Goal: Task Accomplishment & Management: Manage account settings

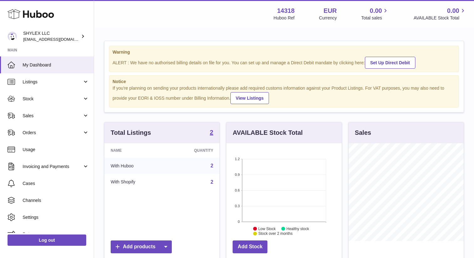
scroll to position [98, 115]
click at [52, 119] on span "Sales" at bounding box center [53, 116] width 60 height 6
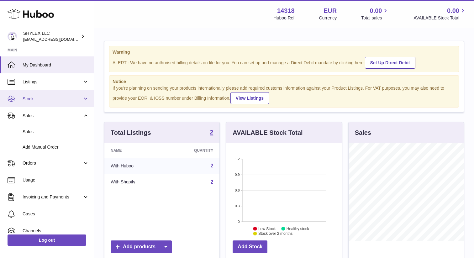
click at [57, 102] on link "Stock" at bounding box center [47, 98] width 94 height 17
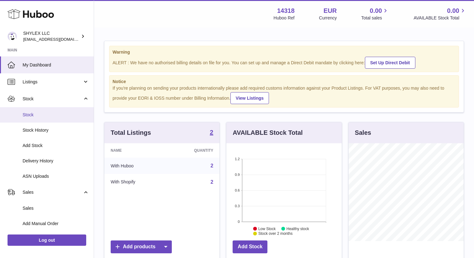
click at [62, 120] on link "Stock" at bounding box center [47, 114] width 94 height 15
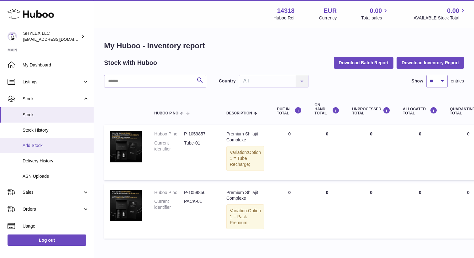
click at [56, 147] on span "Add Stock" at bounding box center [56, 146] width 67 height 6
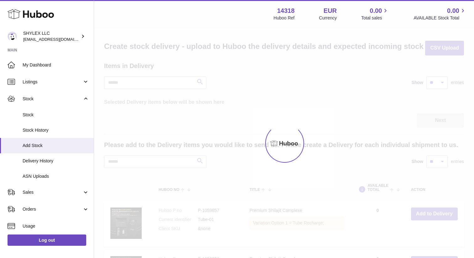
click at [56, 147] on span "Add Stock" at bounding box center [56, 146] width 67 height 6
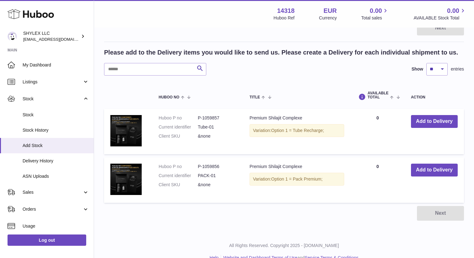
scroll to position [85, 0]
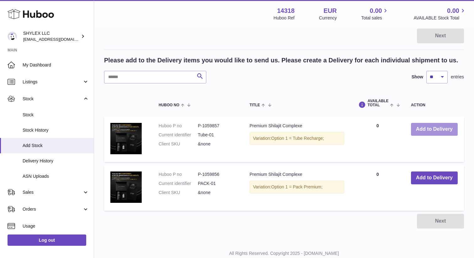
click at [429, 128] on button "Add to Delivery" at bounding box center [434, 129] width 47 height 13
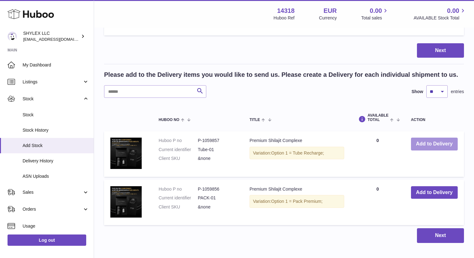
scroll to position [130, 0]
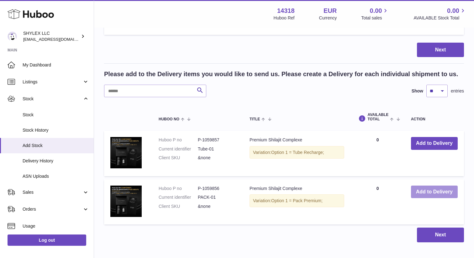
click at [433, 195] on button "Add to Delivery" at bounding box center [434, 192] width 47 height 13
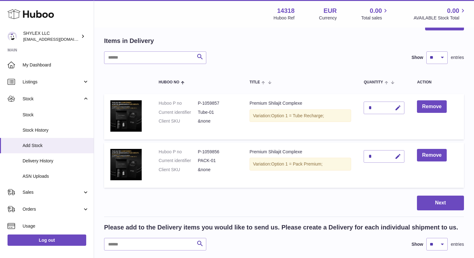
scroll to position [19, 0]
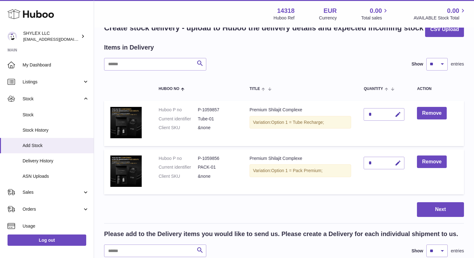
click at [381, 114] on div "*" at bounding box center [384, 114] width 41 height 13
click at [401, 115] on icon "button" at bounding box center [398, 114] width 7 height 7
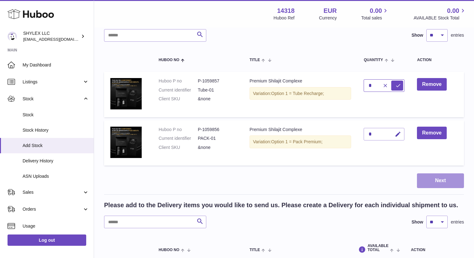
scroll to position [48, 0]
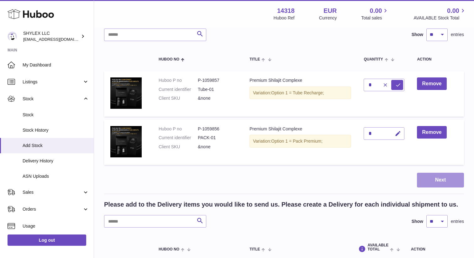
click at [449, 184] on button "Next" at bounding box center [440, 180] width 47 height 15
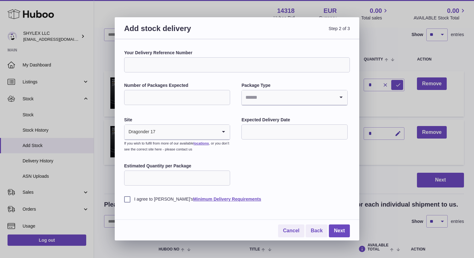
drag, startPoint x: 125, startPoint y: 51, endPoint x: 197, endPoint y: 54, distance: 71.3
click at [197, 54] on label "Your Delivery Reference Number" at bounding box center [237, 53] width 226 height 6
click at [197, 57] on input "Your Delivery Reference Number" at bounding box center [237, 64] width 226 height 15
drag, startPoint x: 197, startPoint y: 54, endPoint x: 122, endPoint y: 50, distance: 74.5
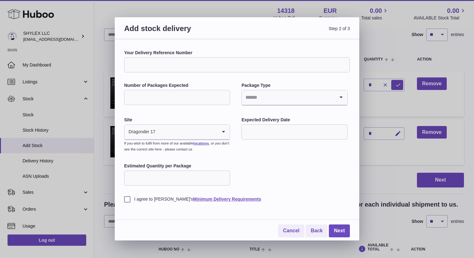
click at [122, 50] on div "Your Delivery Reference Number Number of Packages Expected Package Type Loading…" at bounding box center [237, 139] width 245 height 201
click at [173, 65] on input "Your Delivery Reference Number" at bounding box center [237, 64] width 226 height 15
click at [221, 81] on div "Your Delivery Reference Number Number of Packages Expected Package Type Loading…" at bounding box center [237, 126] width 226 height 152
click at [145, 96] on input "Number of Packages Expected" at bounding box center [177, 97] width 106 height 15
click at [226, 114] on div "Your Delivery Reference Number Number of Packages Expected Package Type Loading…" at bounding box center [237, 126] width 226 height 152
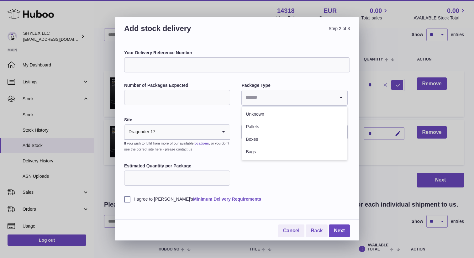
click at [274, 100] on input "Search for option" at bounding box center [288, 97] width 93 height 14
click at [286, 179] on div "Your Delivery Reference Number Number of Packages Expected Package Type Loading…" at bounding box center [237, 126] width 226 height 152
click at [289, 94] on input "Search for option" at bounding box center [288, 97] width 93 height 14
click at [201, 111] on div "Your Delivery Reference Number Number of Packages Expected Package Type Loading…" at bounding box center [237, 126] width 226 height 152
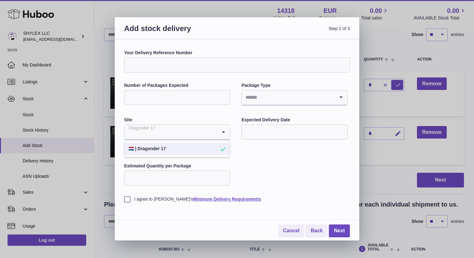
click at [196, 132] on input "Search for option" at bounding box center [171, 132] width 93 height 14
click at [230, 117] on label "Site" at bounding box center [177, 120] width 106 height 6
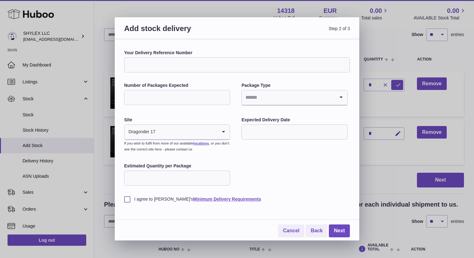
click at [273, 133] on input "text" at bounding box center [295, 132] width 106 height 15
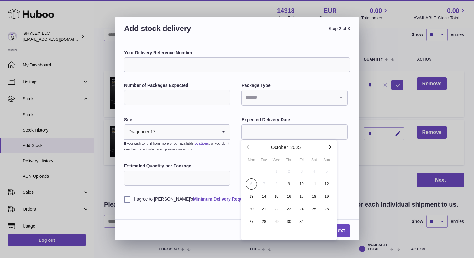
click at [228, 158] on div "Your Delivery Reference Number Number of Packages Expected Package Type Loading…" at bounding box center [237, 126] width 226 height 152
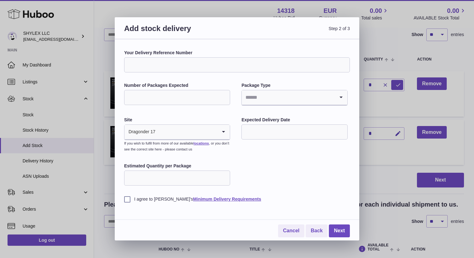
click at [185, 178] on input "Estimated Quantity per Package" at bounding box center [177, 178] width 106 height 15
click at [142, 199] on label "I agree to Huboo's Minimum Delivery Requirements" at bounding box center [237, 199] width 226 height 6
click at [156, 11] on div "Add stock delivery Step 2 of 3 Your Delivery Reference Number Number of Package…" at bounding box center [237, 129] width 474 height 258
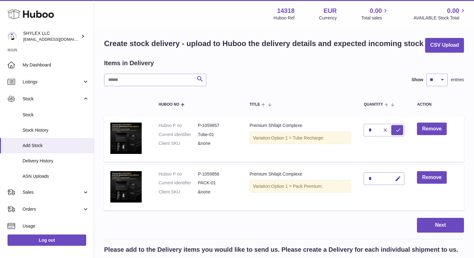
scroll to position [0, 0]
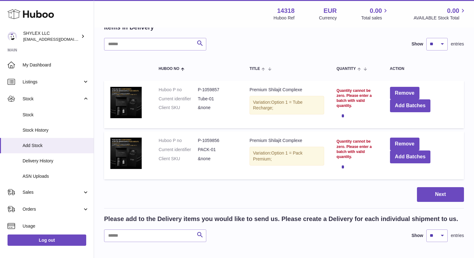
scroll to position [39, 0]
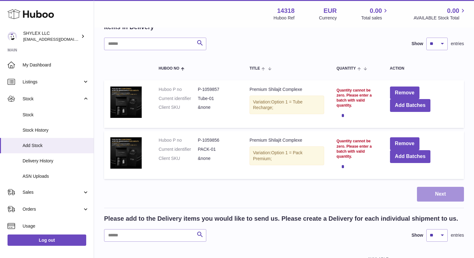
click at [455, 195] on button "Next" at bounding box center [440, 194] width 47 height 15
click at [433, 193] on button "Next" at bounding box center [440, 194] width 47 height 15
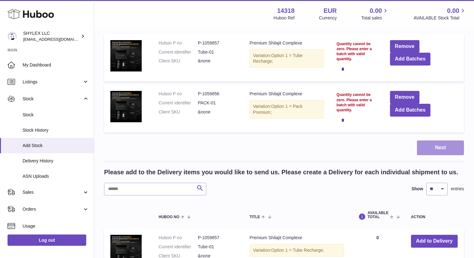
scroll to position [217, 0]
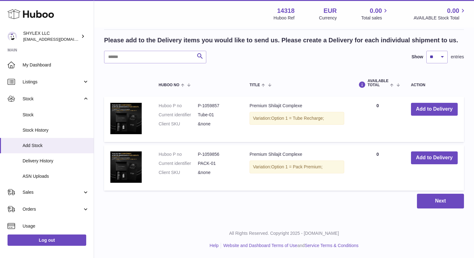
click at [377, 105] on td "AVAILABLE Total 0" at bounding box center [378, 119] width 54 height 45
click at [375, 105] on td "AVAILABLE Total 0" at bounding box center [378, 119] width 54 height 45
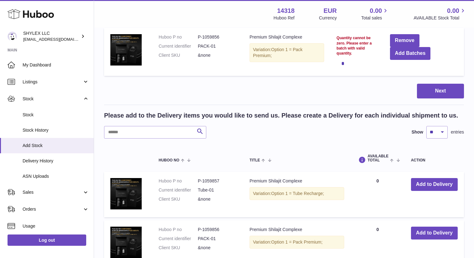
scroll to position [0, 0]
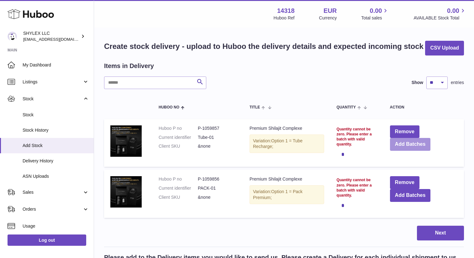
click at [418, 146] on button "Add Batches" at bounding box center [410, 144] width 41 height 13
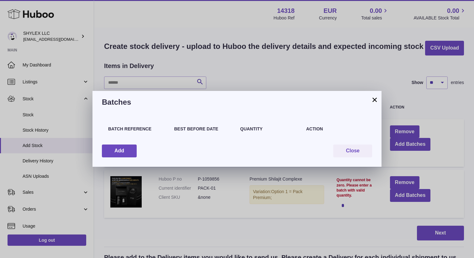
click at [376, 100] on button "×" at bounding box center [375, 100] width 8 height 8
